Goal: Navigation & Orientation: Find specific page/section

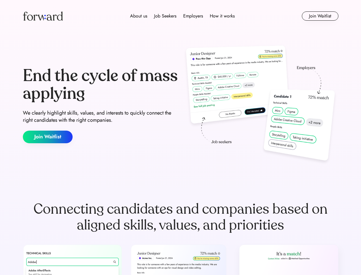
click at [181, 137] on div "End the cycle of mass applying We clearly highlight skills, values, and interes…" at bounding box center [181, 104] width 316 height 123
click at [181, 16] on div "About us Job Seekers Employers How it works" at bounding box center [182, 16] width 225 height 7
click at [43, 16] on img at bounding box center [43, 15] width 40 height 9
click at [183, 16] on div "About us Job Seekers Employers How it works" at bounding box center [182, 16] width 225 height 7
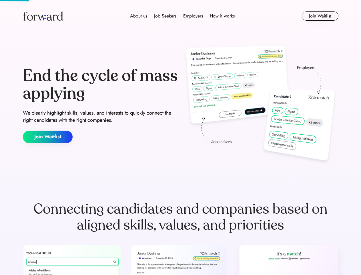
click at [139, 16] on div "About us" at bounding box center [138, 16] width 17 height 7
click at [165, 16] on div "Job Seekers" at bounding box center [165, 16] width 22 height 7
click at [193, 16] on div "Employers" at bounding box center [193, 16] width 20 height 7
click at [222, 16] on div "How it works" at bounding box center [222, 16] width 25 height 7
click at [320, 16] on button "Join Waitlist" at bounding box center [320, 15] width 37 height 9
